Goal: Information Seeking & Learning: Learn about a topic

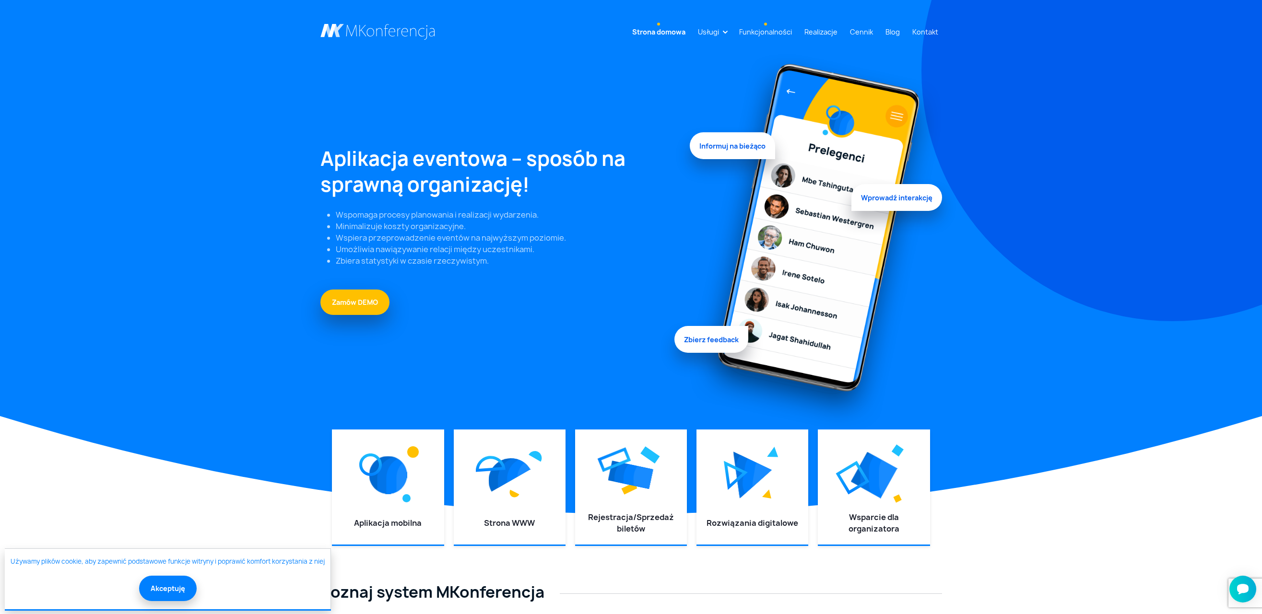
click at [756, 33] on link "Funkcjonalności" at bounding box center [765, 32] width 60 height 18
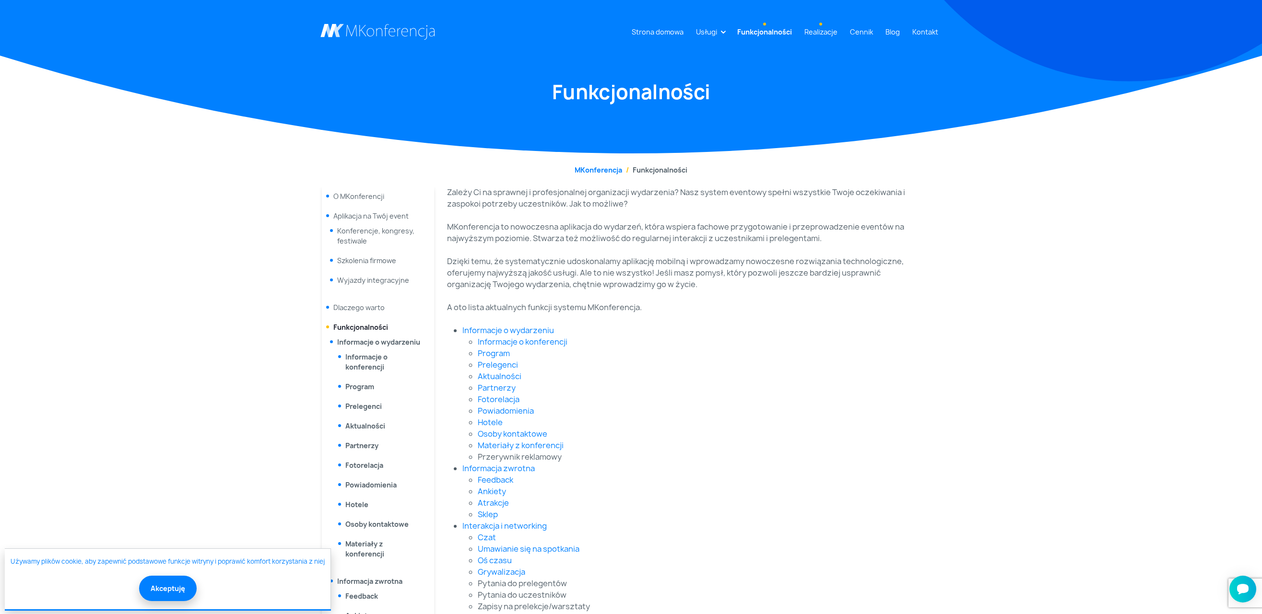
click at [829, 34] on link "Realizacje" at bounding box center [820, 32] width 41 height 18
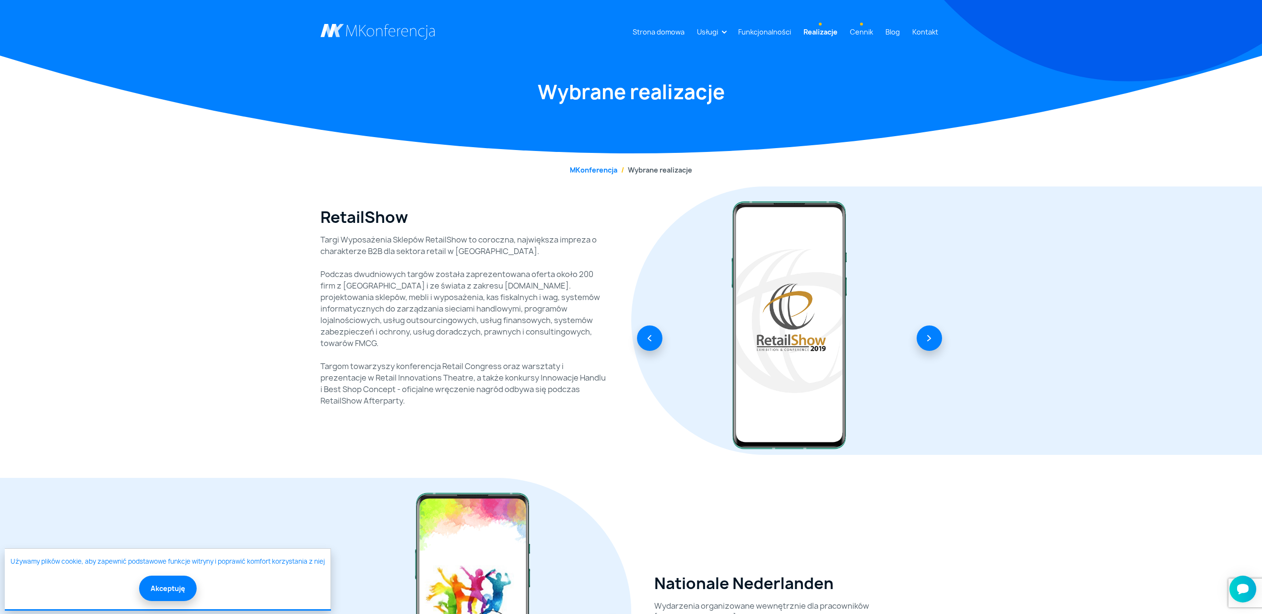
click at [864, 29] on link "Cennik" at bounding box center [861, 32] width 31 height 18
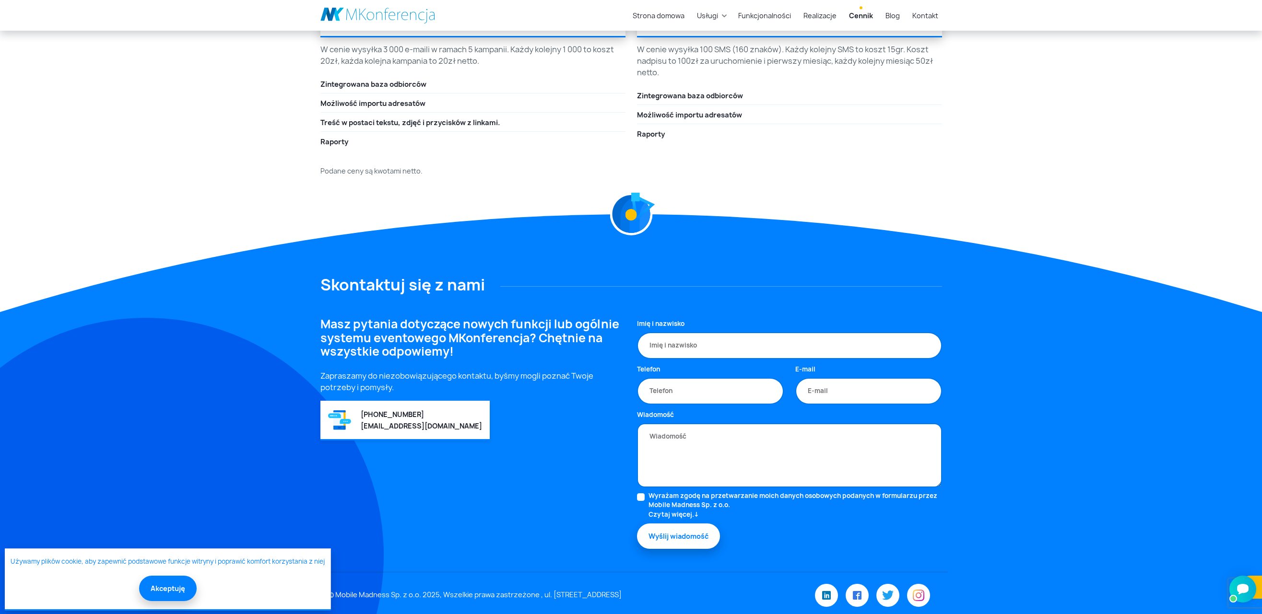
scroll to position [1688, 0]
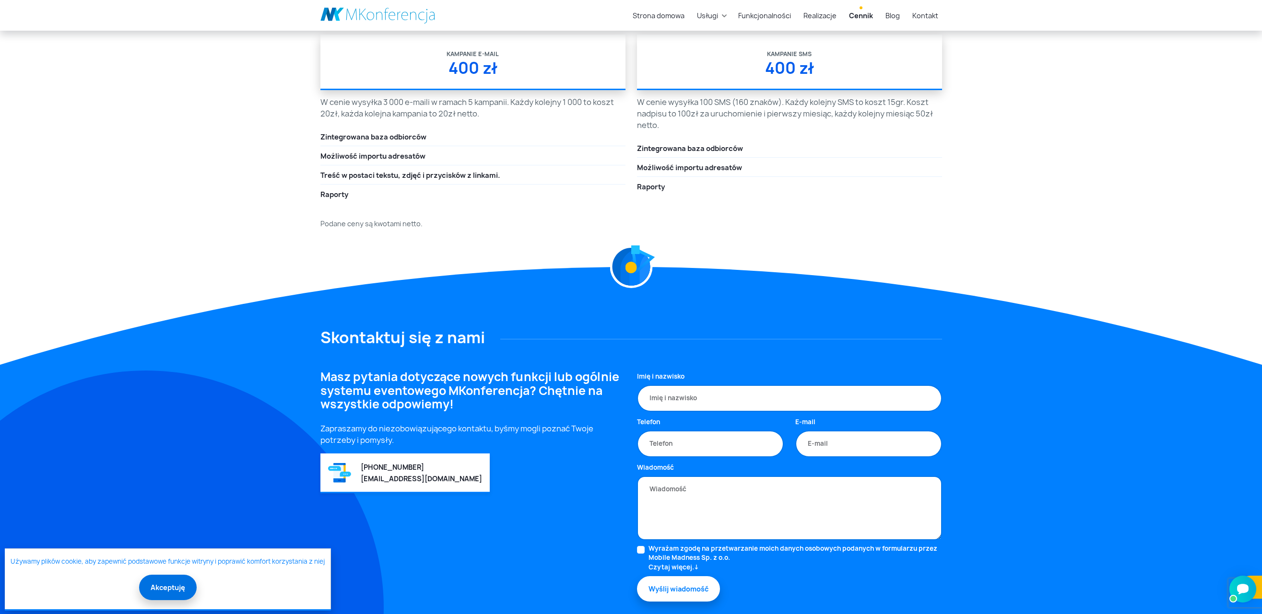
click at [176, 583] on button "Akceptuję" at bounding box center [168, 587] width 58 height 25
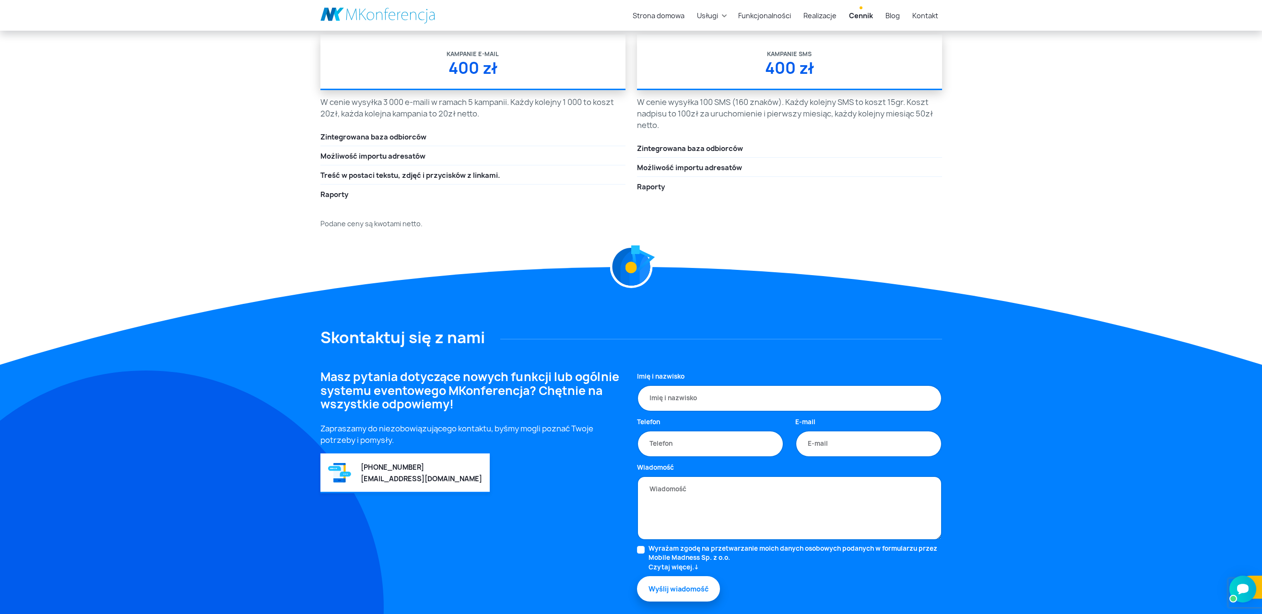
scroll to position [1741, 0]
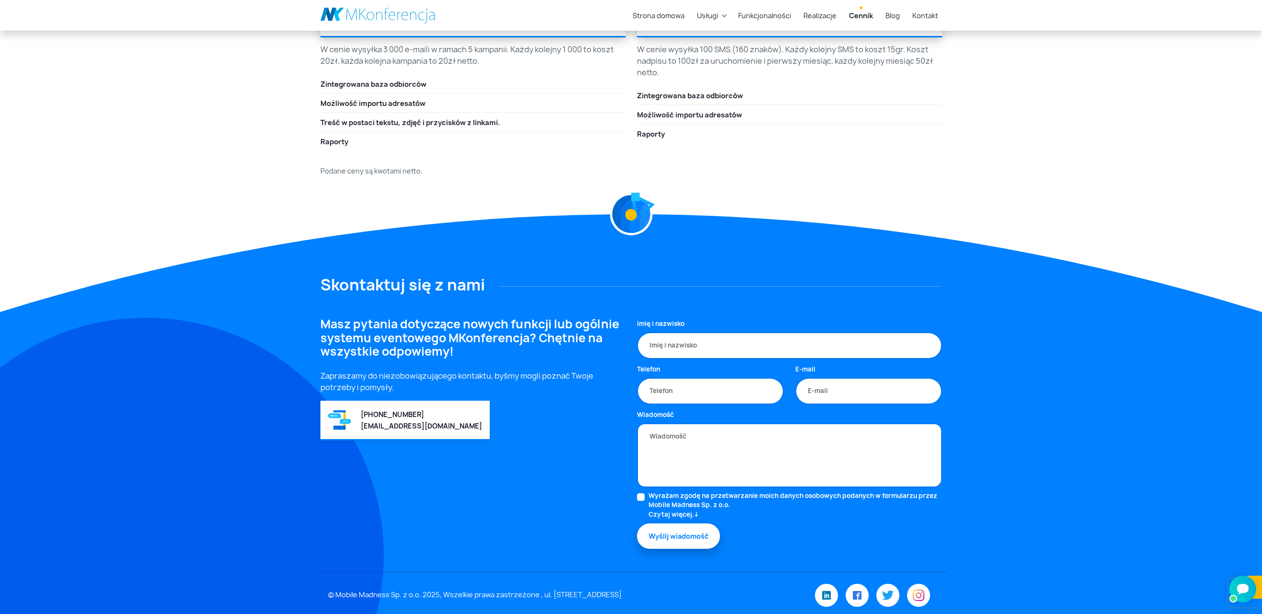
click at [355, 590] on div "© Mobile Madness Sp. z o.o. 2025, Wszelkie prawa zastrzeżone , ul. [STREET_ADDR…" at bounding box center [528, 595] width 412 height 11
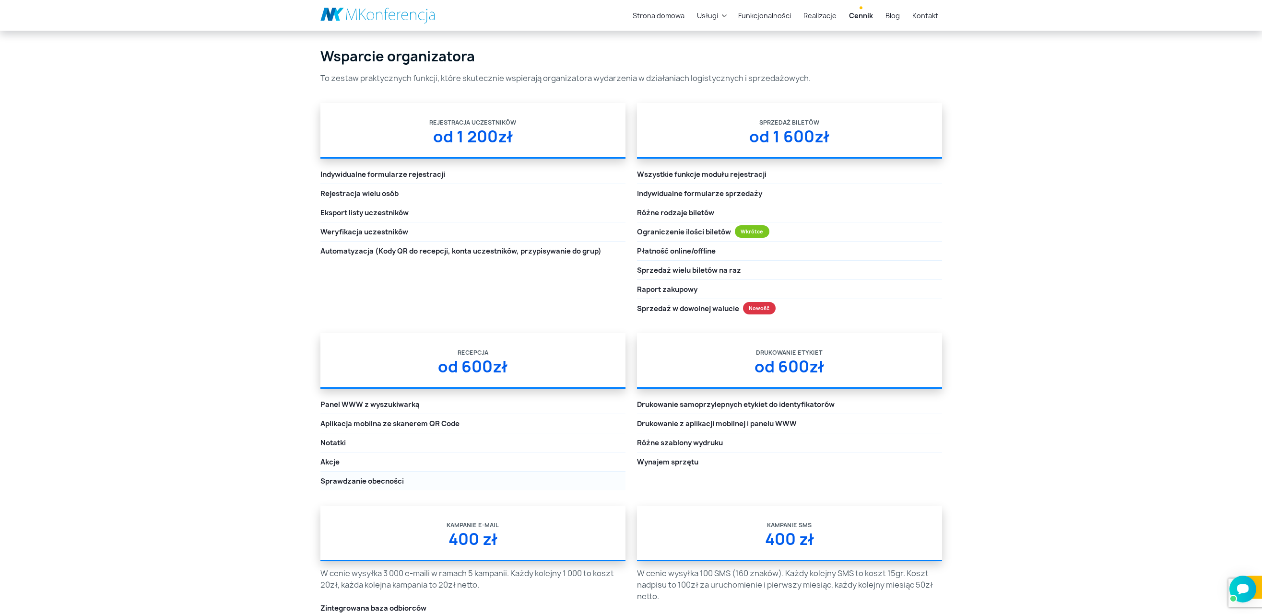
scroll to position [1111, 0]
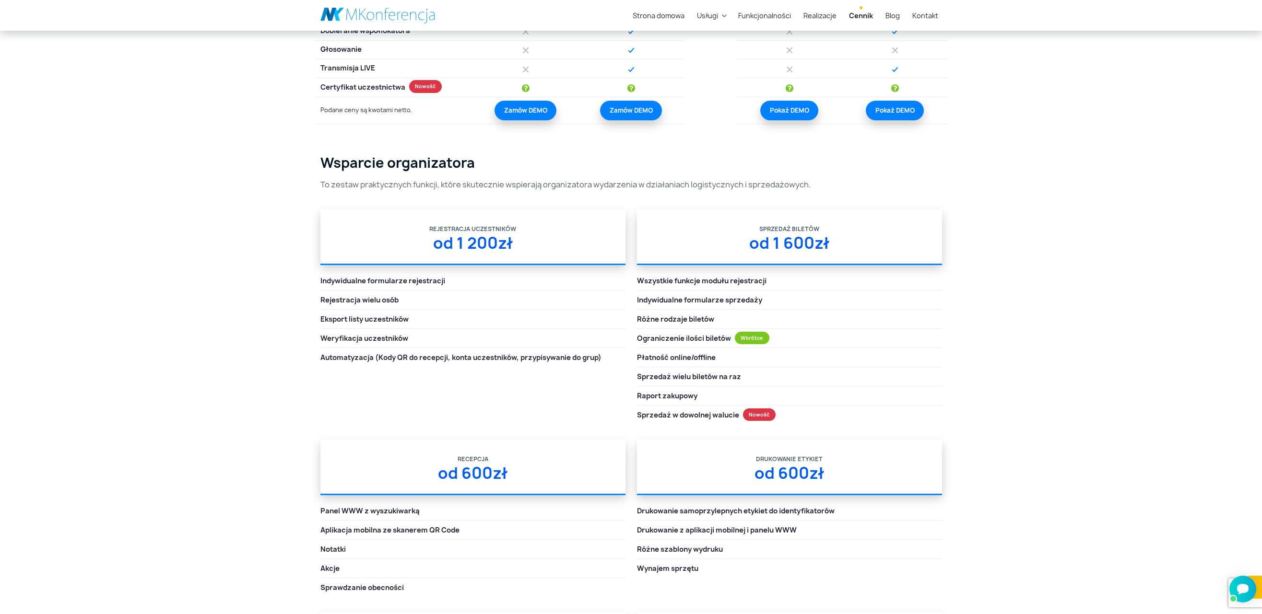
click at [354, 20] on link at bounding box center [377, 15] width 115 height 16
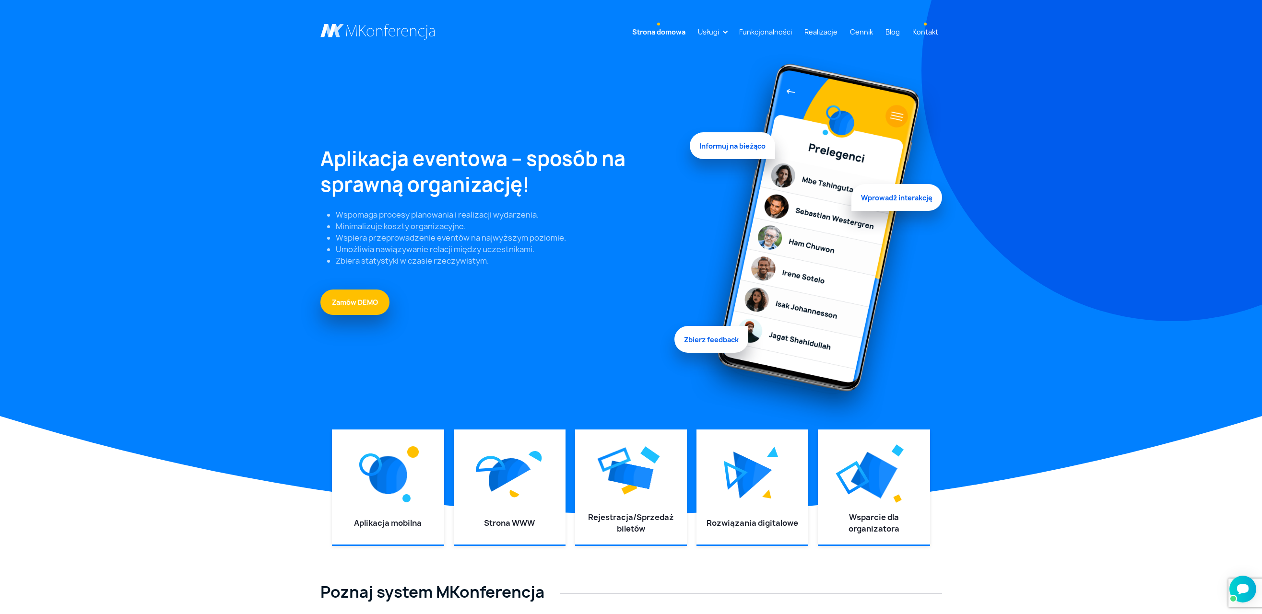
click at [931, 33] on link "Kontakt" at bounding box center [925, 32] width 34 height 18
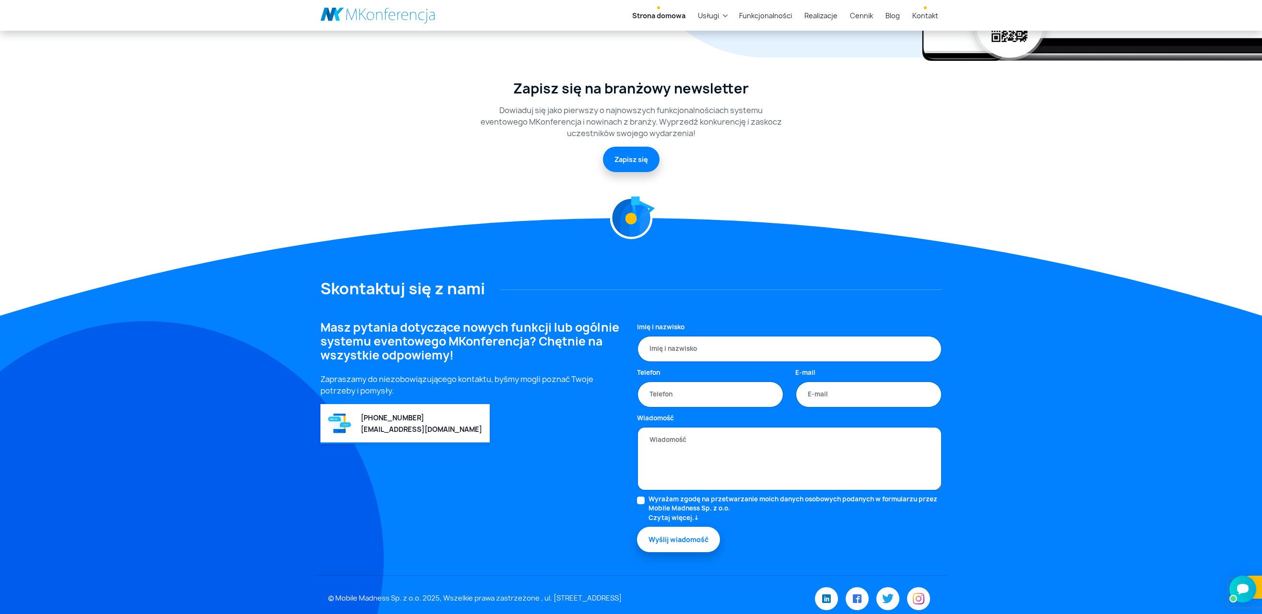
scroll to position [2453, 0]
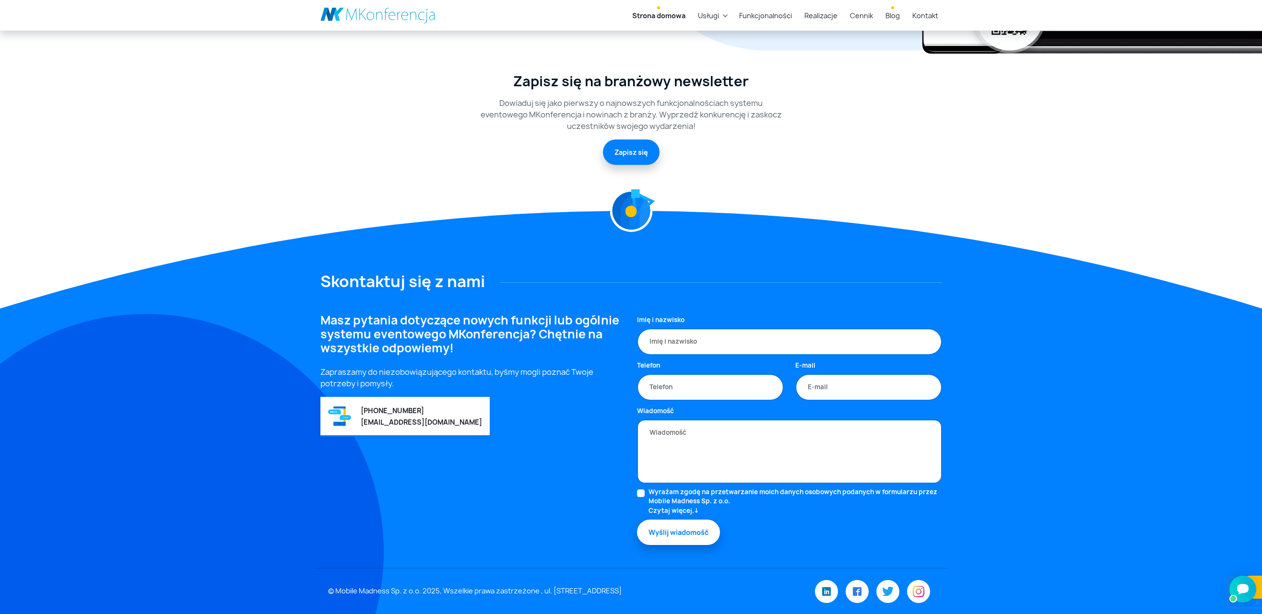
click at [888, 19] on link "Blog" at bounding box center [892, 16] width 22 height 18
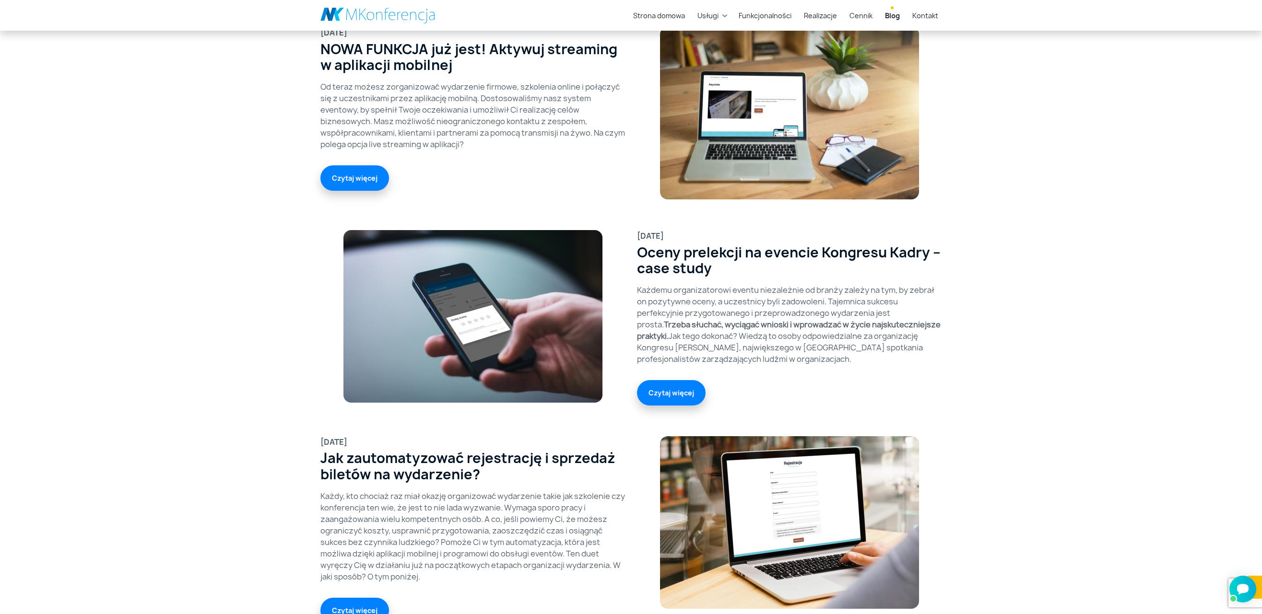
scroll to position [533, 0]
